Goal: Task Accomplishment & Management: Manage account settings

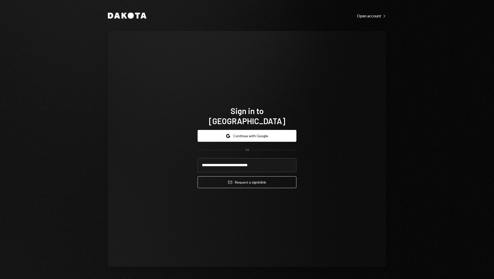
type input "**********"
click at [198, 177] on button "Email Request a sign in link" at bounding box center [247, 183] width 99 height 12
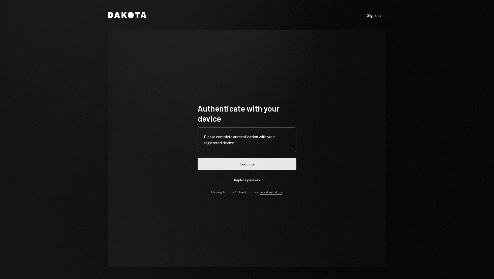
click at [234, 166] on button "Continue" at bounding box center [247, 164] width 99 height 12
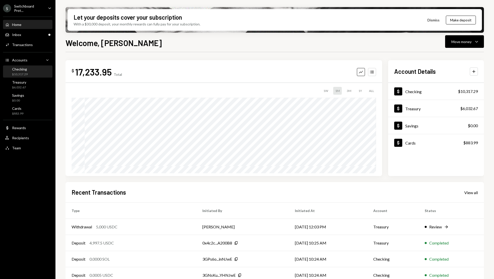
click at [33, 72] on div "Checking $10,317.29" at bounding box center [27, 72] width 45 height 10
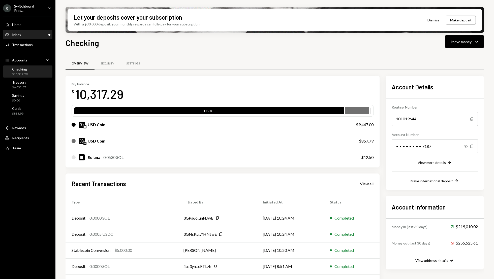
click at [28, 38] on div "Inbox Inbox" at bounding box center [27, 35] width 45 height 9
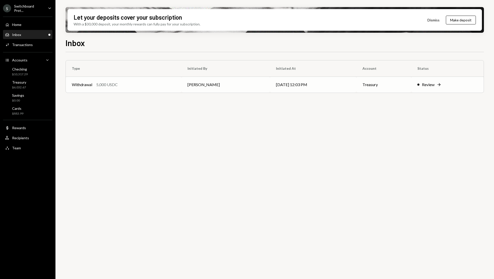
click at [314, 90] on td "[DATE] 12:03 PM" at bounding box center [313, 85] width 86 height 16
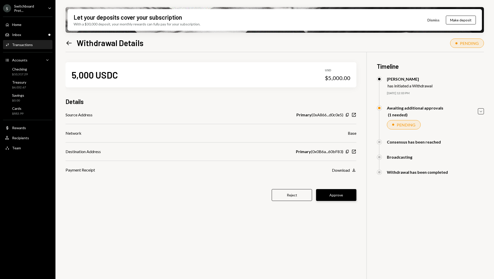
click at [337, 194] on button "Approve" at bounding box center [336, 195] width 40 height 12
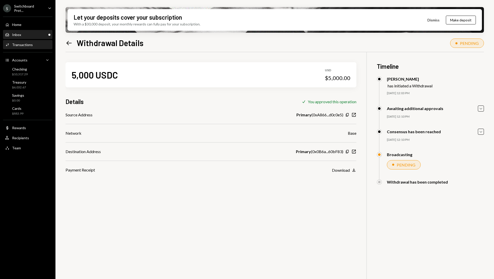
click at [25, 37] on div "Inbox Inbox" at bounding box center [27, 35] width 45 height 9
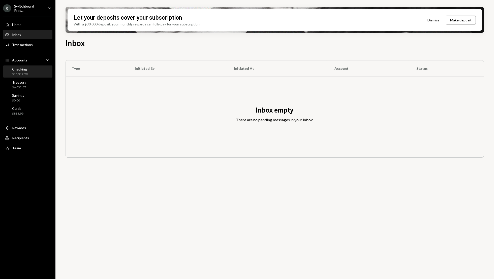
click at [28, 72] on div "Checking $10,317.29" at bounding box center [27, 72] width 45 height 10
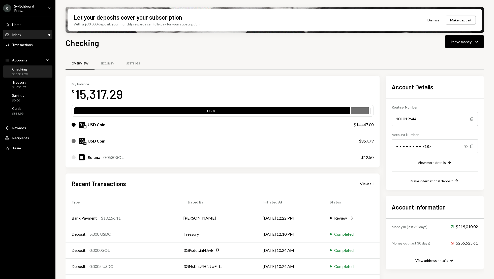
click at [30, 37] on div "Inbox Inbox" at bounding box center [27, 35] width 45 height 9
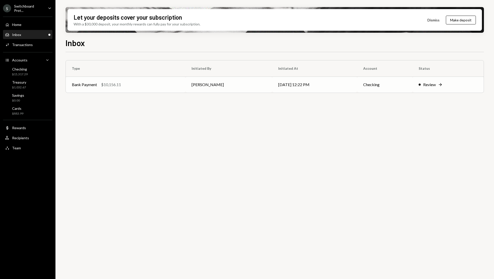
click at [404, 84] on td "Checking" at bounding box center [385, 85] width 56 height 16
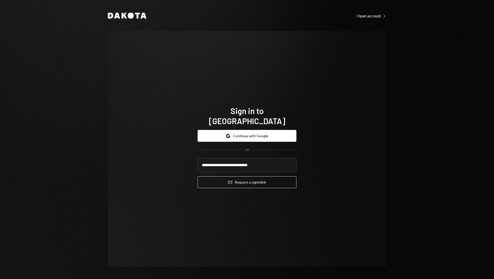
type input "**********"
click at [198, 177] on button "Email Request a sign in link" at bounding box center [247, 183] width 99 height 12
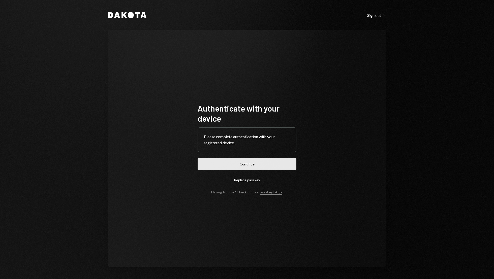
click at [248, 164] on button "Continue" at bounding box center [247, 164] width 99 height 12
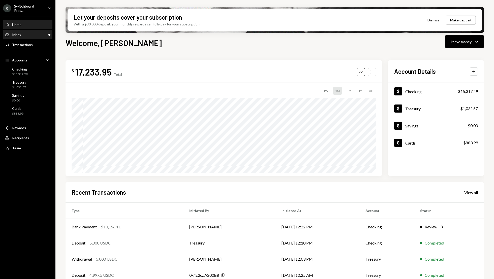
click at [12, 34] on div "Inbox" at bounding box center [16, 35] width 9 height 4
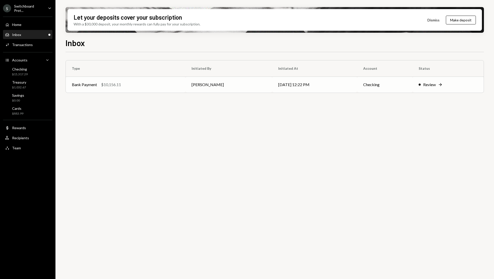
click at [432, 87] on div "Review" at bounding box center [429, 85] width 13 height 6
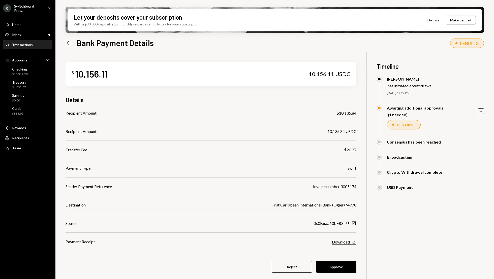
click at [355, 242] on icon "Download" at bounding box center [354, 242] width 5 height 5
click at [339, 264] on button "Approve" at bounding box center [336, 267] width 40 height 12
